Goal: Find specific page/section: Find specific page/section

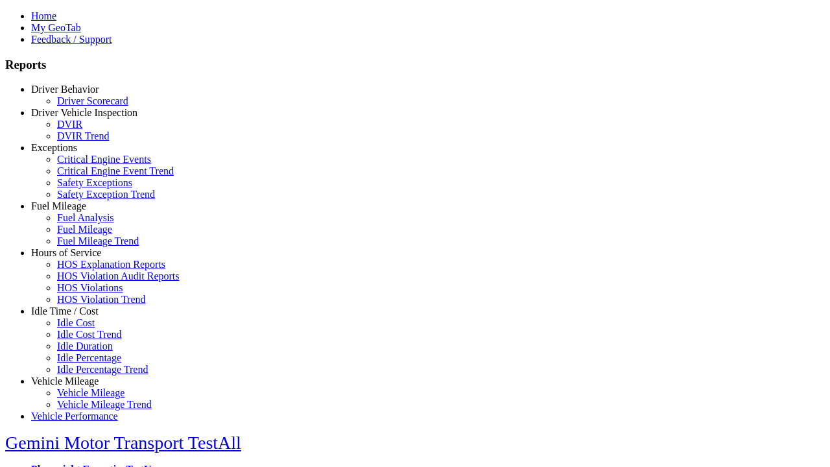
click at [75, 316] on link "Idle Time / Cost" at bounding box center [64, 310] width 67 height 11
click at [84, 375] on link "Idle Percentage Trend" at bounding box center [102, 369] width 91 height 11
select select "**"
